Goal: Navigation & Orientation: Go to known website

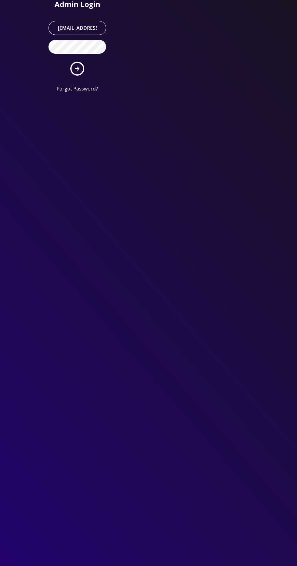
click at [70, 62] on button "submit" at bounding box center [77, 69] width 14 height 14
